Goal: Task Accomplishment & Management: Complete application form

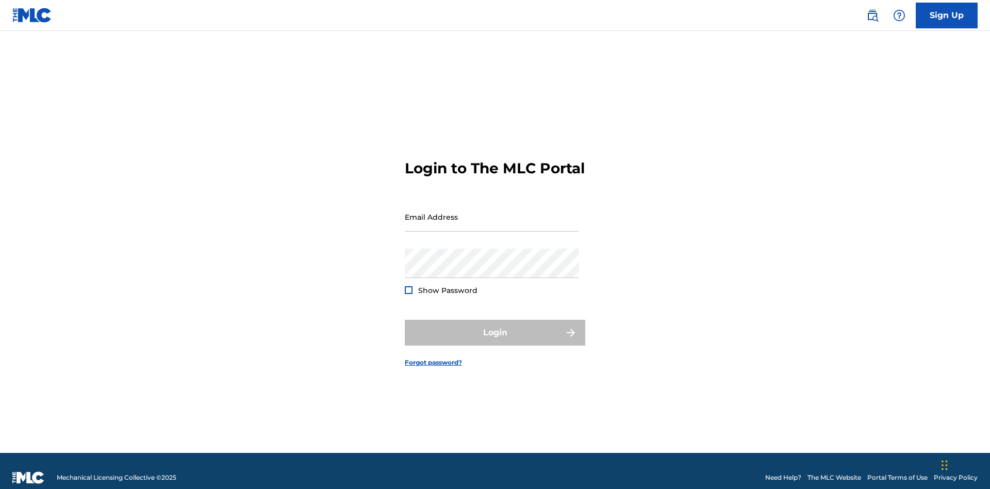
scroll to position [13, 0]
click at [492, 212] on input "Email Address" at bounding box center [492, 216] width 174 height 29
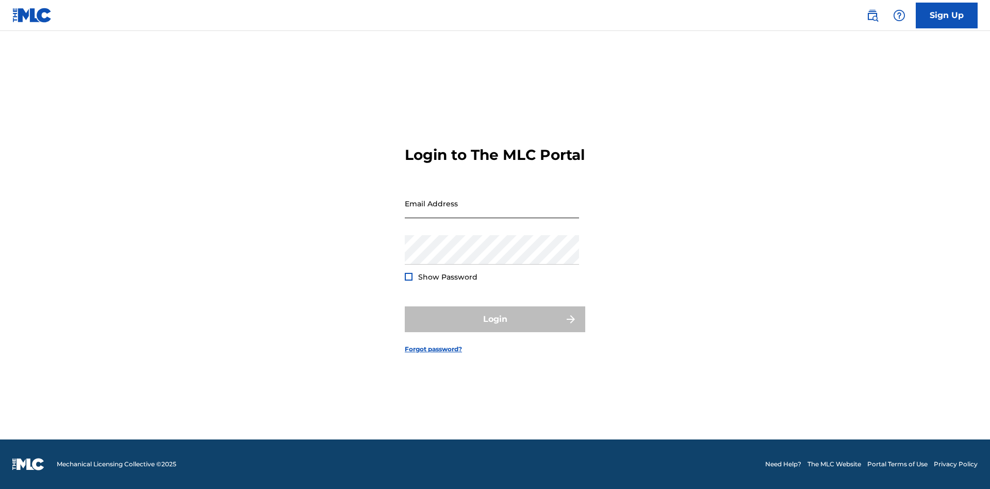
scroll to position [13, 0]
type input "[EMAIL_ADDRESS][DOMAIN_NAME]"
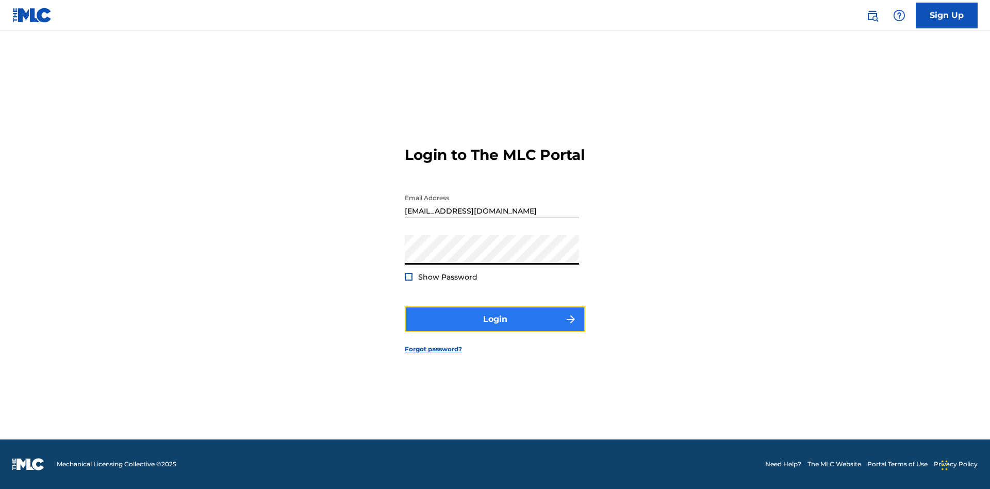
click at [495, 328] on button "Login" at bounding box center [495, 319] width 180 height 26
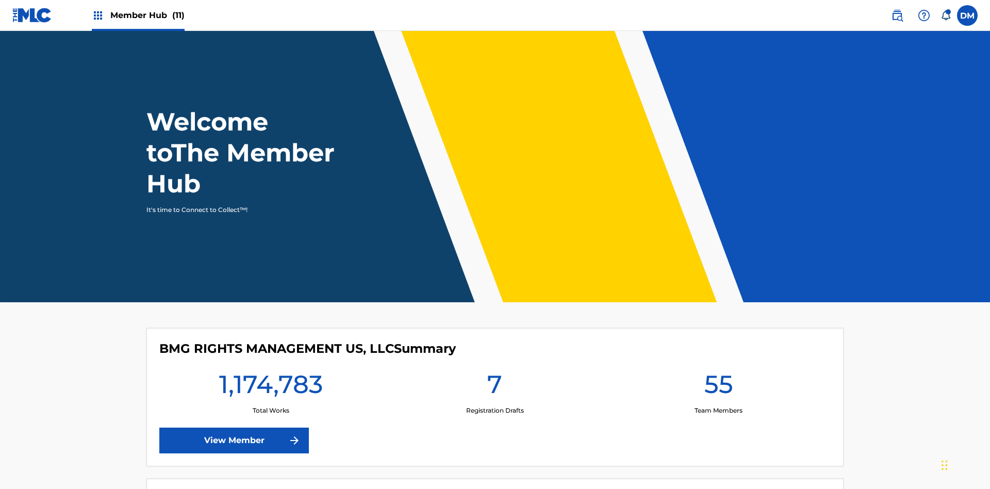
click at [138, 15] on span "Member Hub (11)" at bounding box center [147, 15] width 74 height 12
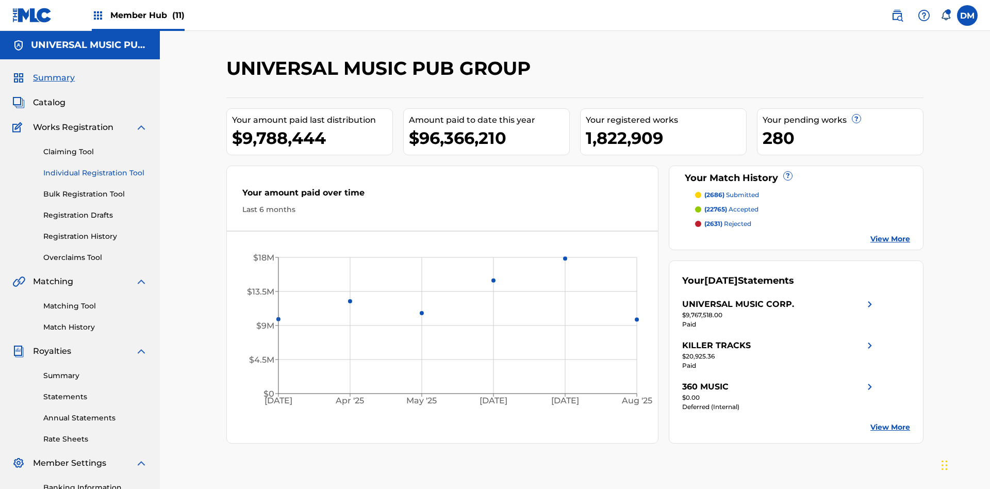
click at [95, 168] on link "Individual Registration Tool" at bounding box center [95, 173] width 104 height 11
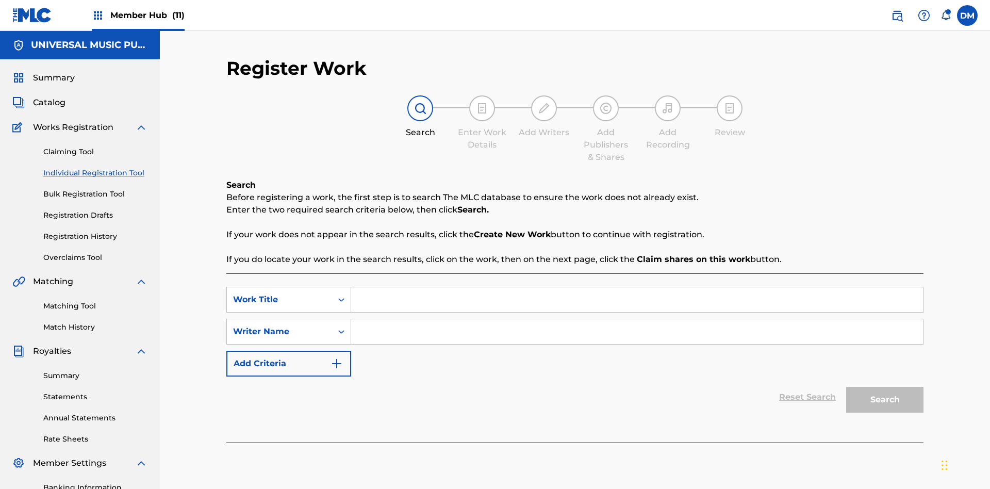
click at [637, 287] on input "Search Form" at bounding box center [637, 299] width 572 height 25
type input "Internal User Delete All Drafts"
click at [637, 319] on input "Search Form" at bounding box center [637, 331] width 572 height 25
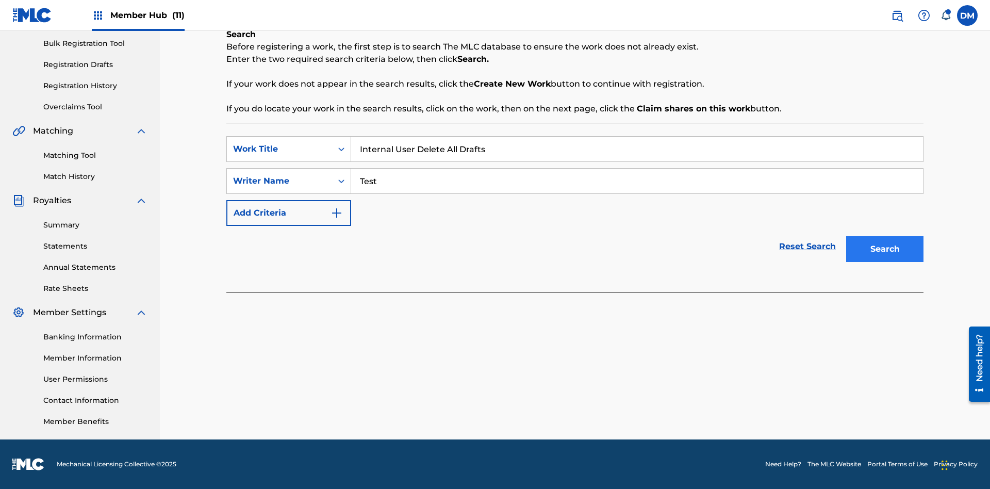
type input "Test"
click at [885, 249] on button "Search" at bounding box center [884, 249] width 77 height 26
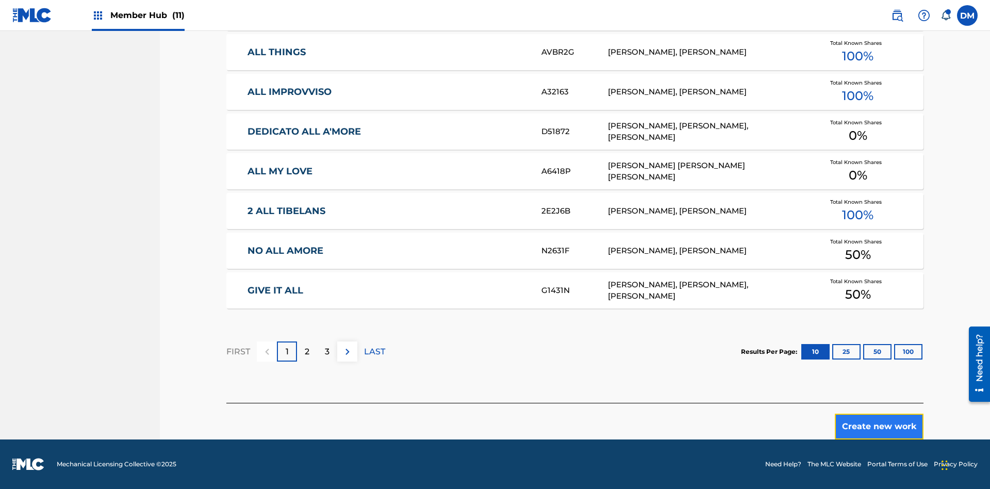
click at [879, 426] on button "Create new work" at bounding box center [879, 427] width 89 height 26
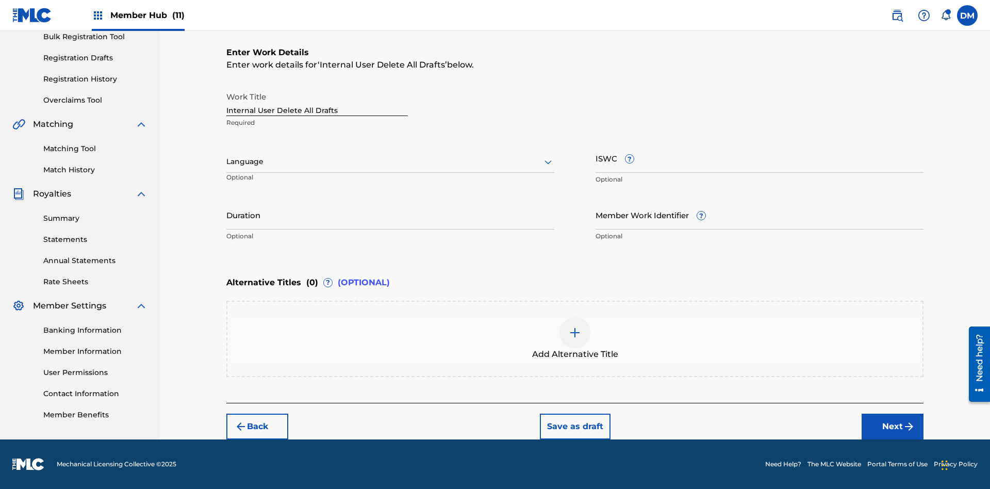
scroll to position [157, 0]
click at [317, 101] on input "Internal User Delete All Drafts" at bounding box center [317, 101] width 182 height 29
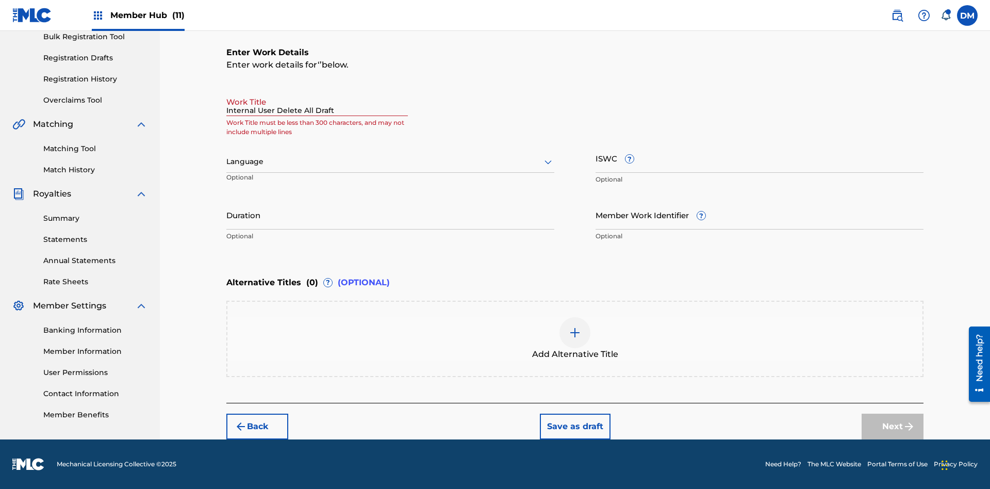
type input "Internal User Delete All Drafts"
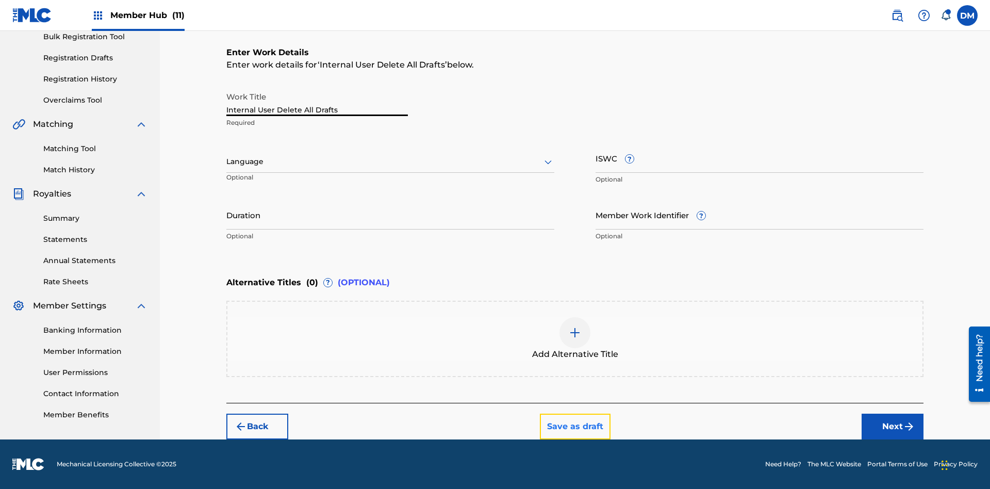
click at [574, 426] on button "Save as draft" at bounding box center [575, 427] width 71 height 26
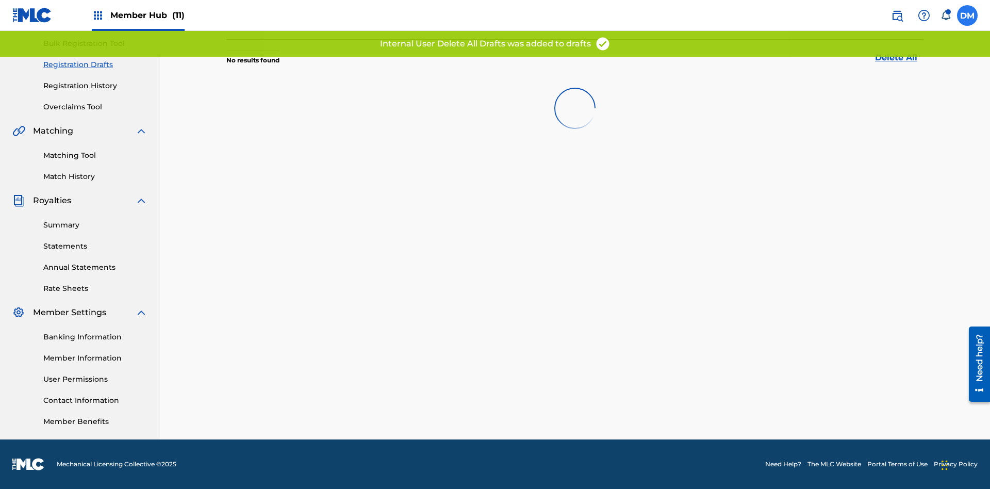
click at [967, 15] on label at bounding box center [967, 15] width 21 height 21
click at [967, 15] on input "DM Duke McTesterson duke.mctesterson@gmail.com Notification Preferences Profile…" at bounding box center [967, 15] width 0 height 0
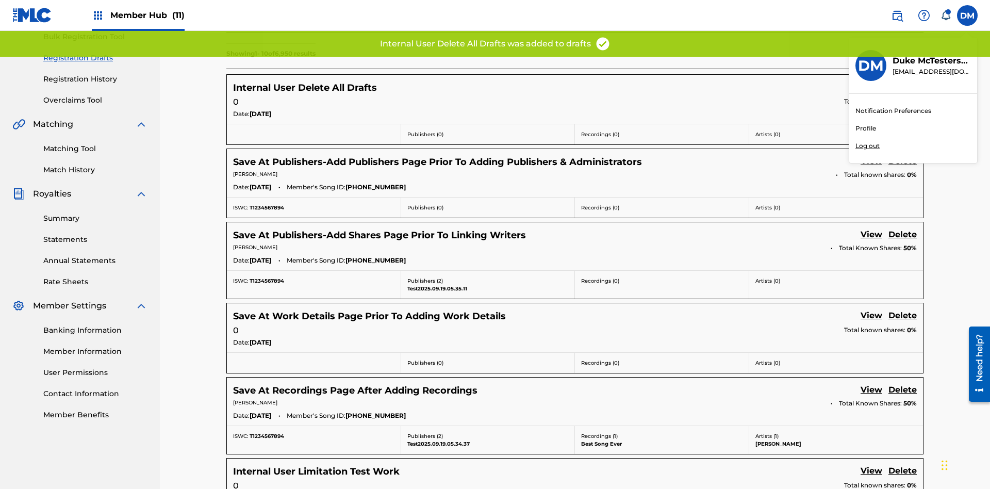
click at [867, 146] on p "Log out" at bounding box center [868, 145] width 24 height 9
click at [967, 15] on input "DM Duke McTesterson duke.mctesterson@gmail.com Notification Preferences Profile…" at bounding box center [967, 15] width 0 height 0
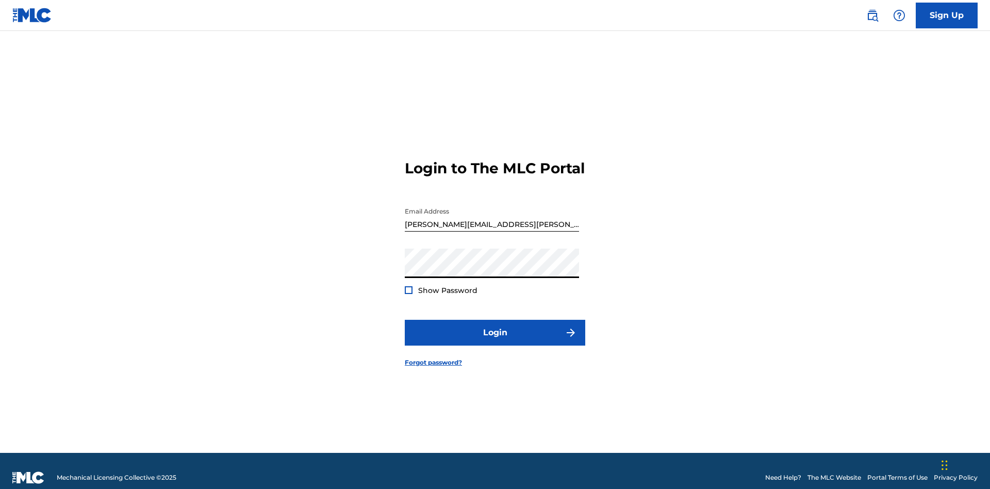
scroll to position [13, 0]
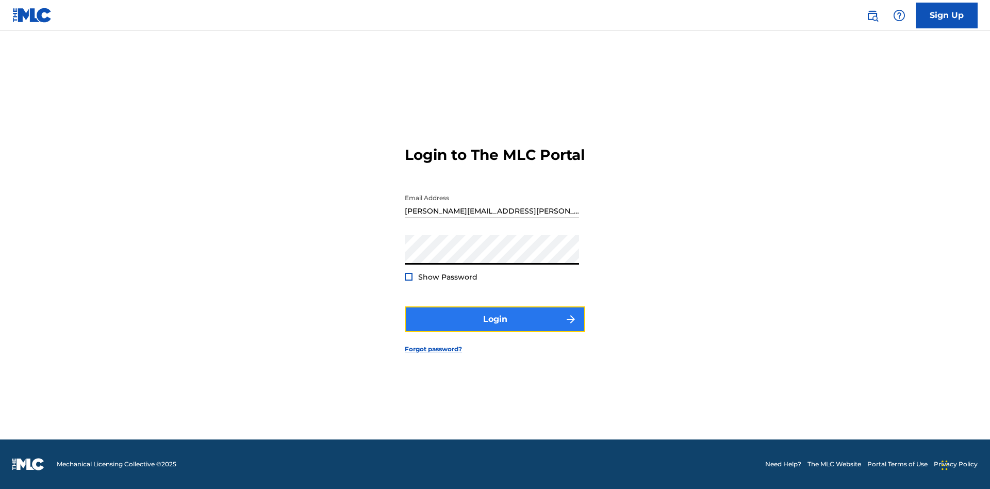
click at [495, 328] on button "Login" at bounding box center [495, 319] width 180 height 26
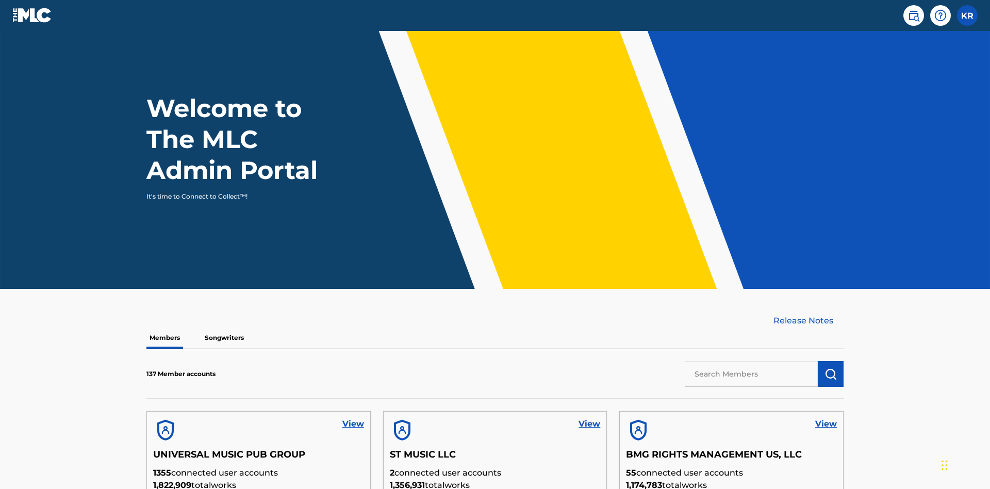
click at [751, 361] on input "text" at bounding box center [751, 374] width 133 height 26
click at [831, 368] on img "submit" at bounding box center [831, 374] width 12 height 12
